Goal: Task Accomplishment & Management: Manage account settings

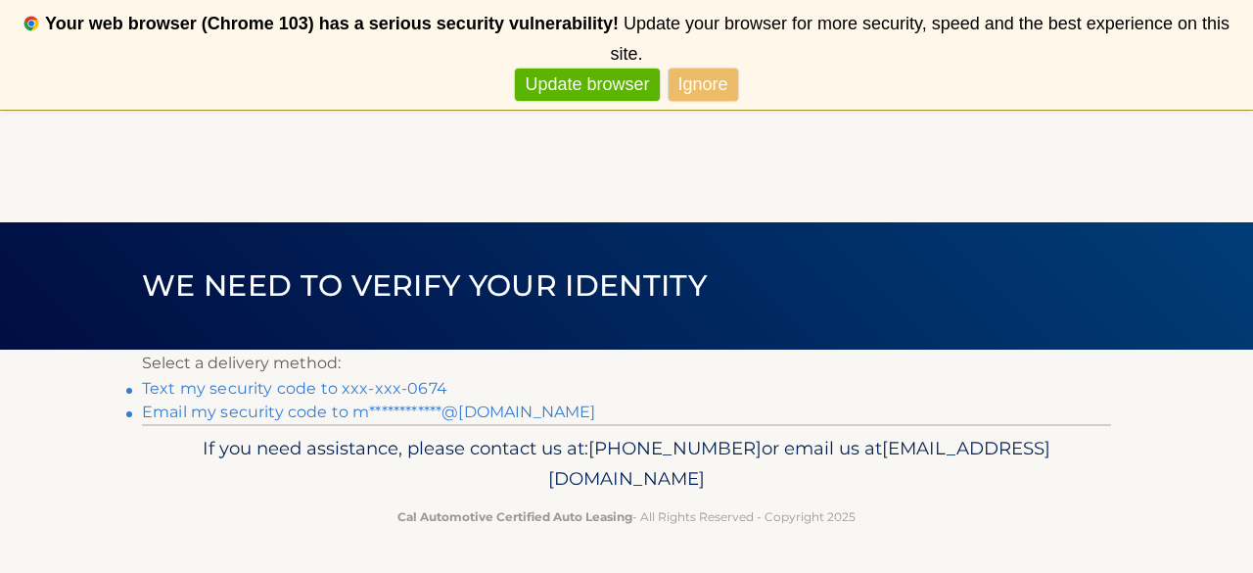
click at [295, 390] on link "Text my security code to xxx-xxx-0674" at bounding box center [294, 388] width 305 height 19
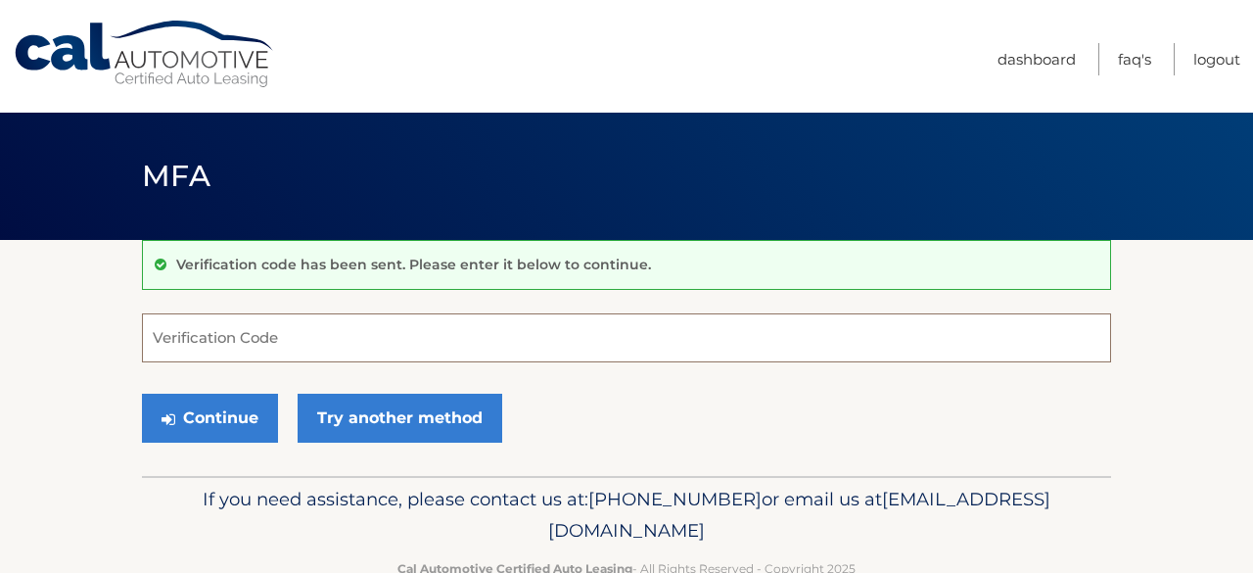
click at [292, 330] on input "Verification Code" at bounding box center [626, 337] width 969 height 49
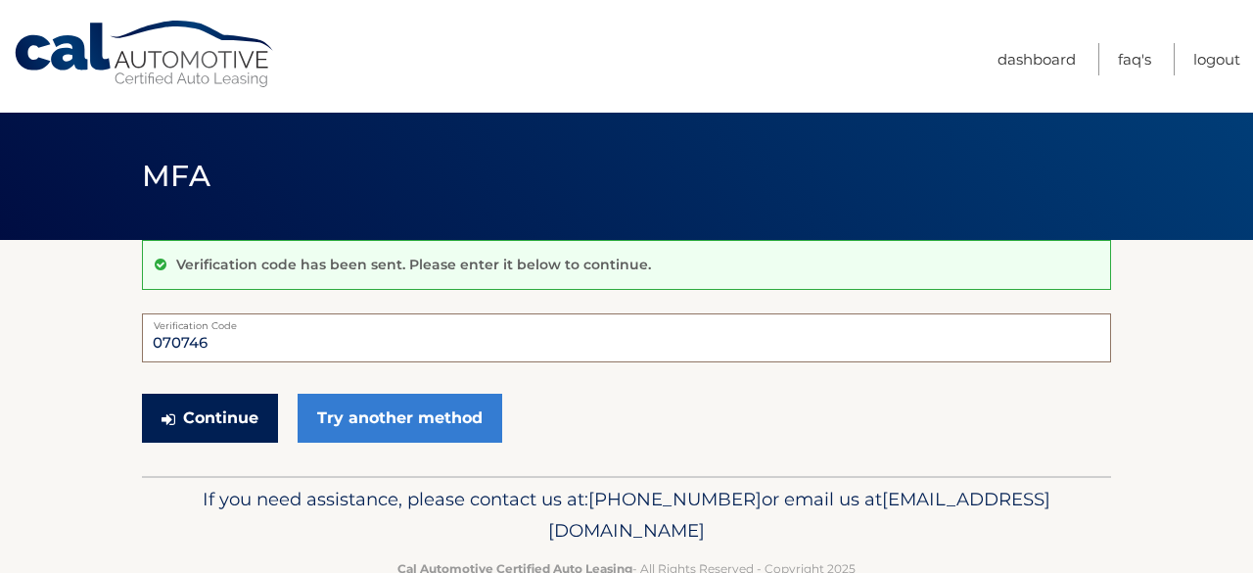
type input "070746"
click at [204, 408] on button "Continue" at bounding box center [210, 418] width 136 height 49
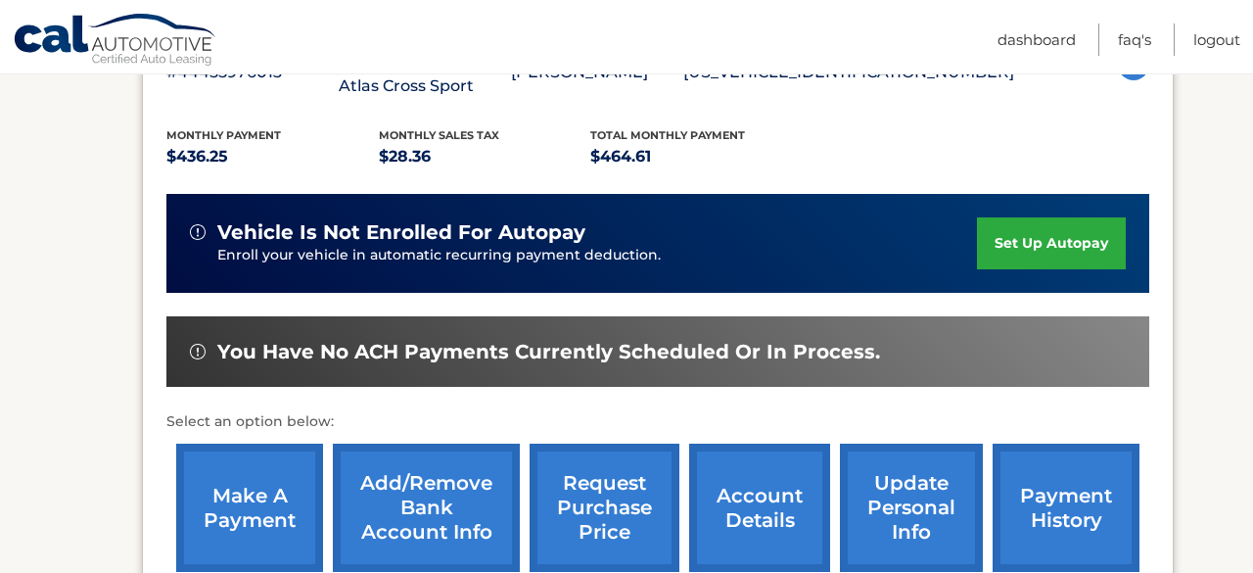
scroll to position [462, 0]
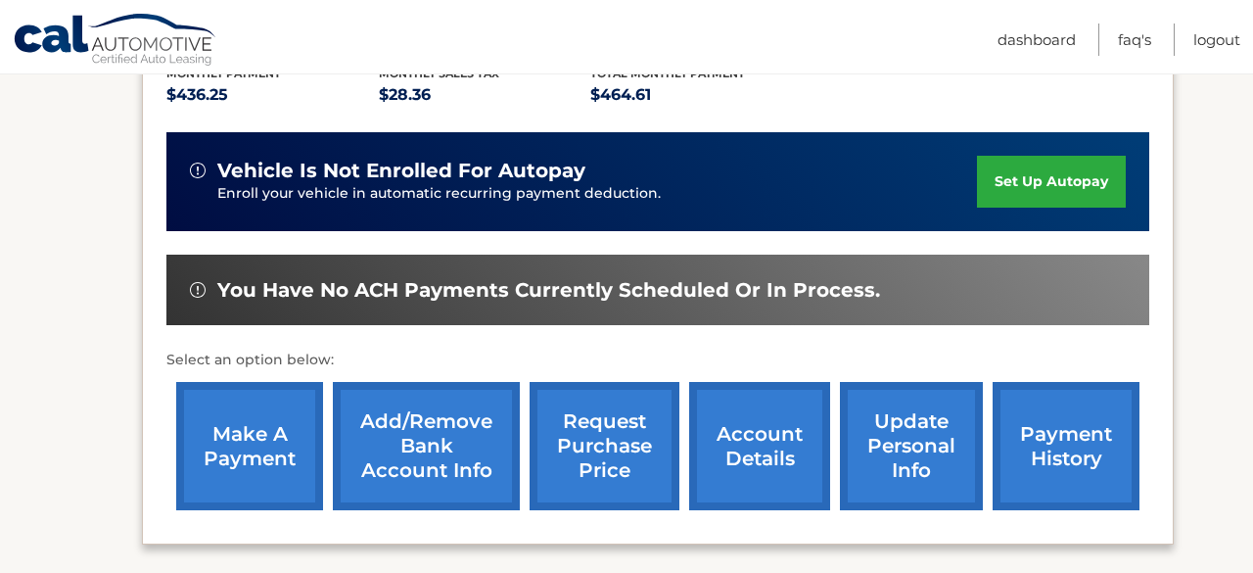
click at [248, 421] on link "make a payment" at bounding box center [249, 446] width 147 height 128
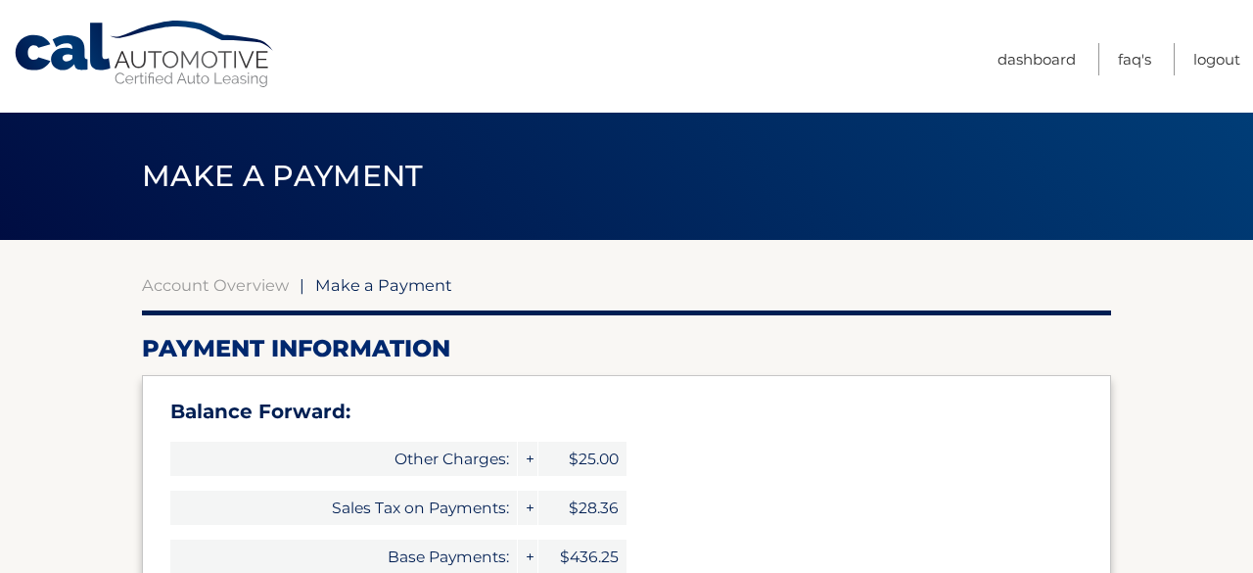
select select "NGQ0ZTM3YTctNmEyZC00NjZjLWI4ZmYtZjQ0NTY4ODYwYTJh"
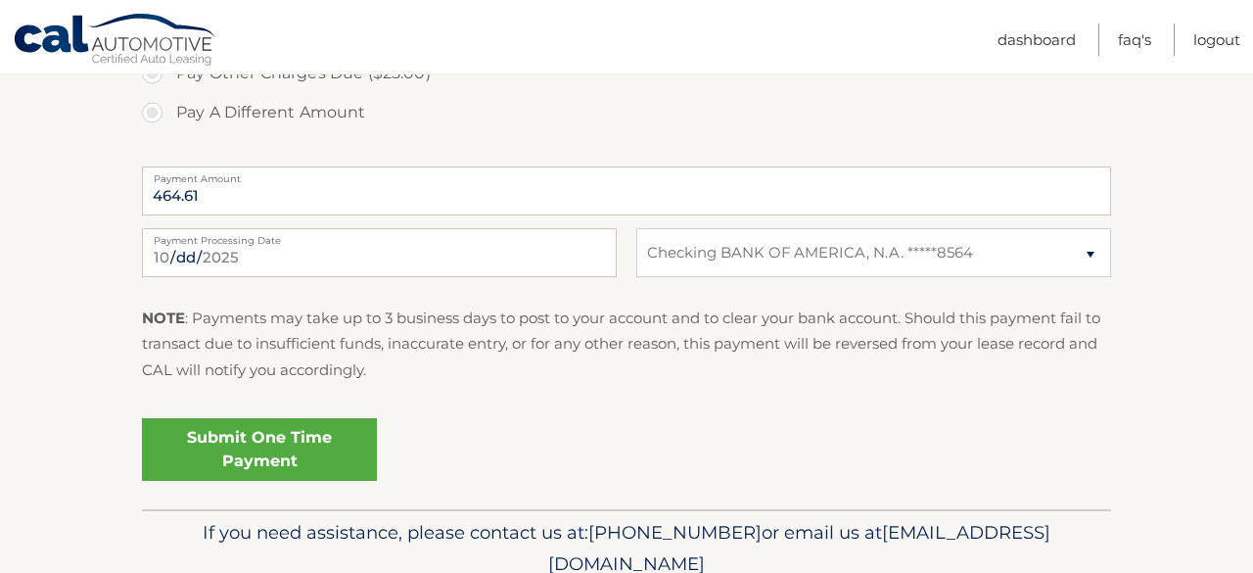
scroll to position [1023, 0]
click at [279, 443] on link "Submit One Time Payment" at bounding box center [259, 448] width 235 height 63
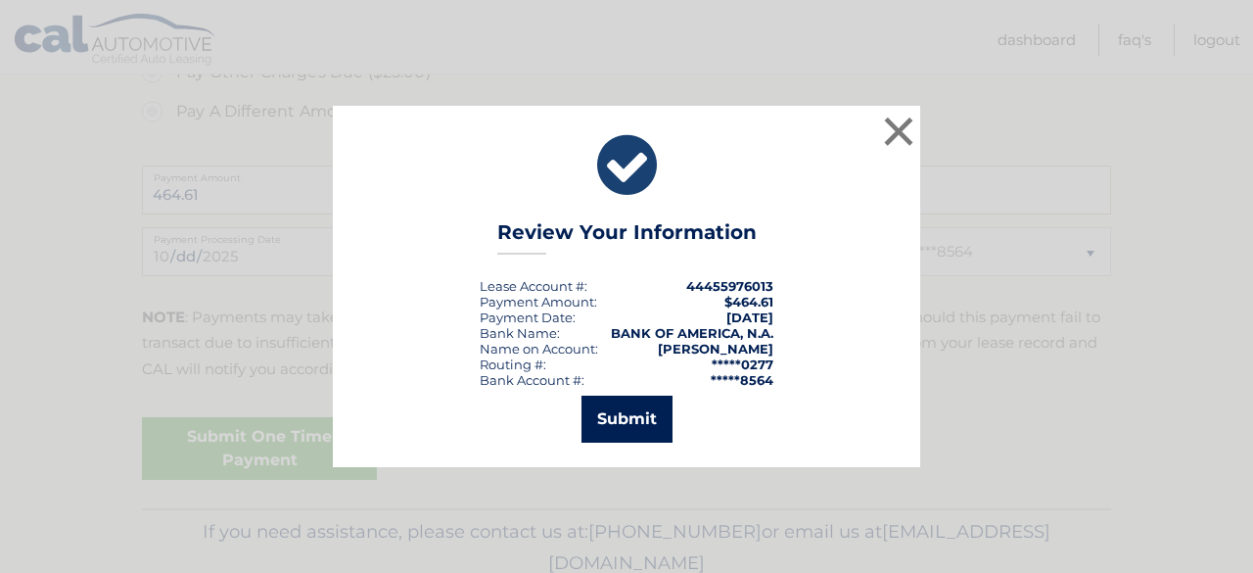
click at [638, 416] on button "Submit" at bounding box center [627, 419] width 91 height 47
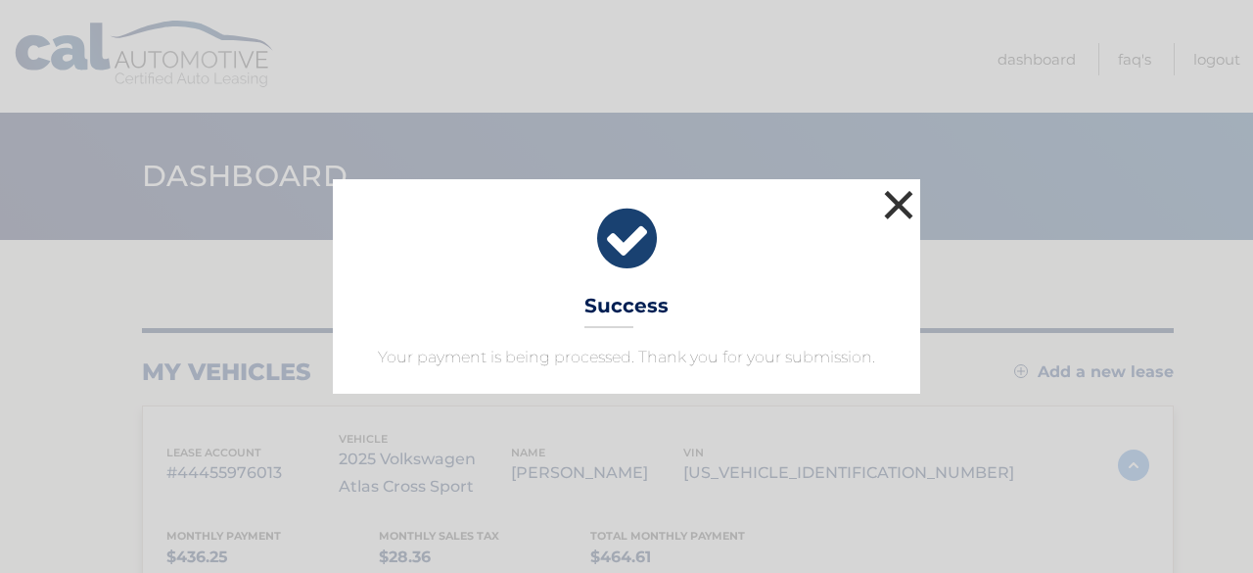
click at [911, 209] on button "×" at bounding box center [898, 204] width 39 height 39
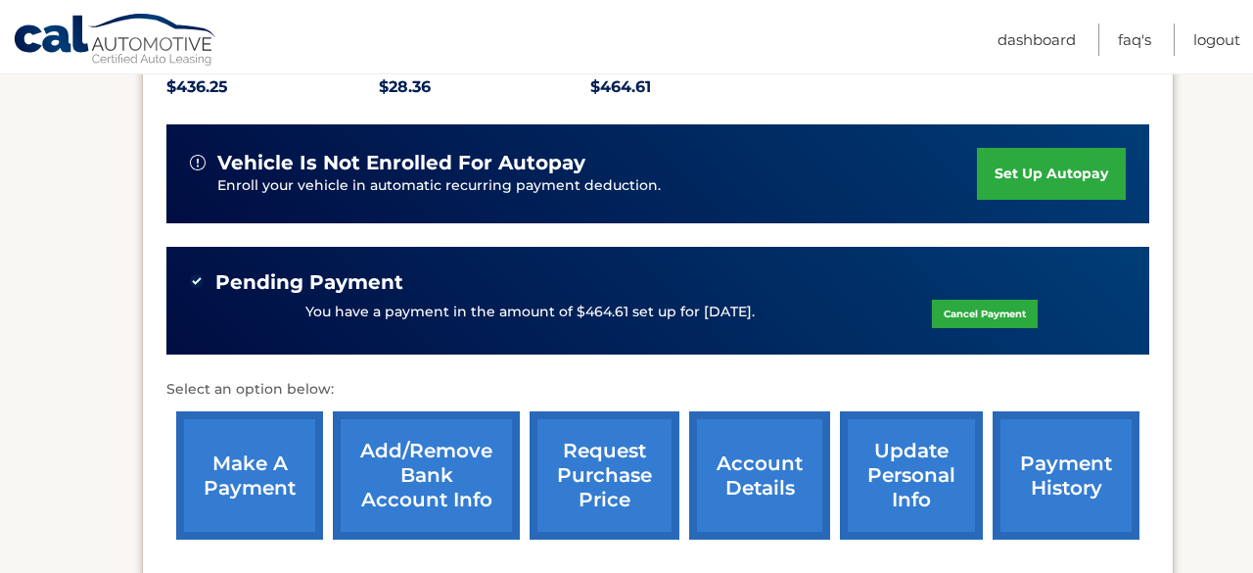
scroll to position [501, 0]
